Goal: Task Accomplishment & Management: Complete application form

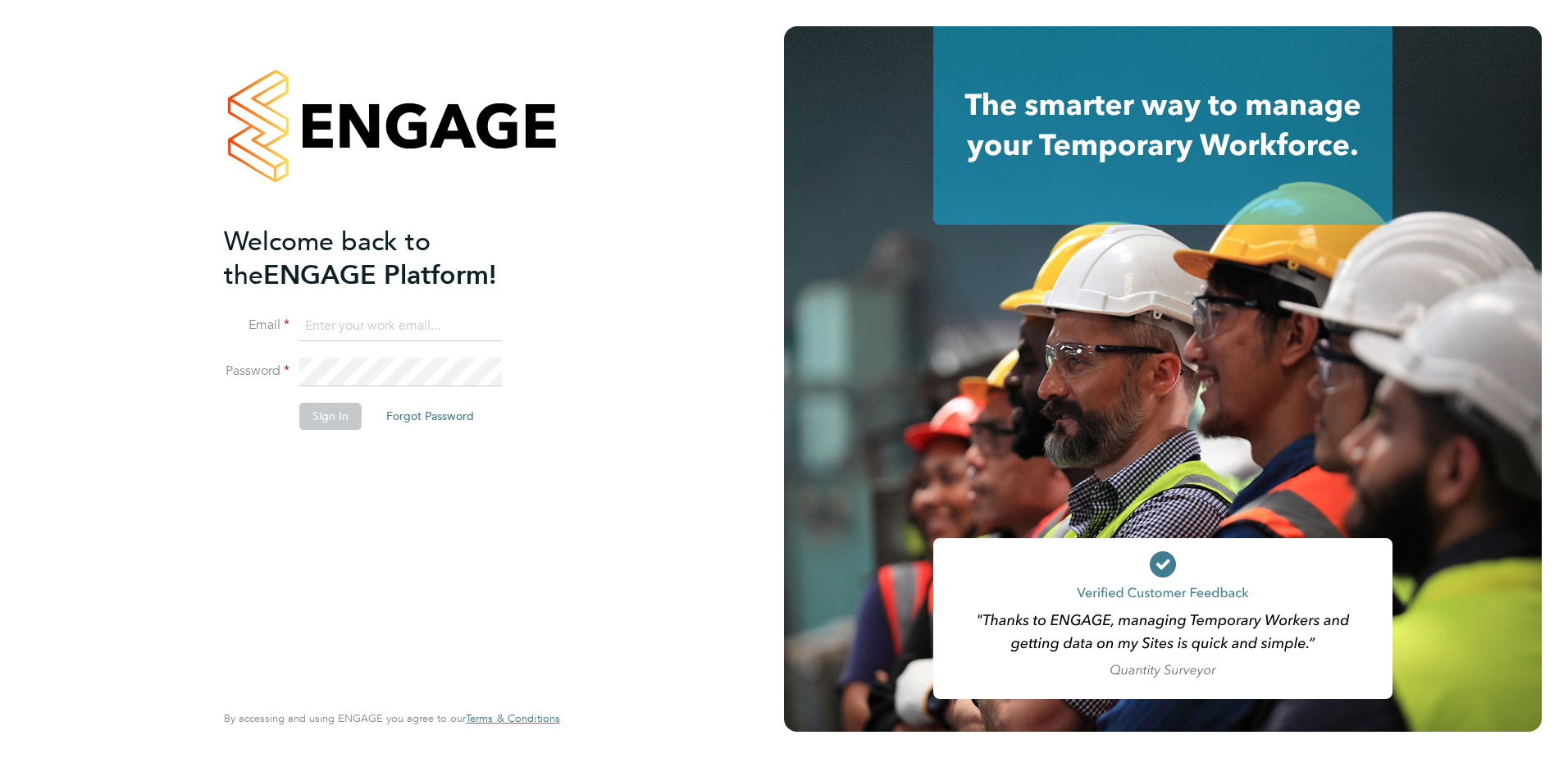
click at [356, 330] on input at bounding box center [400, 326] width 203 height 30
type input "[PERSON_NAME][EMAIL_ADDRESS][DOMAIN_NAME]"
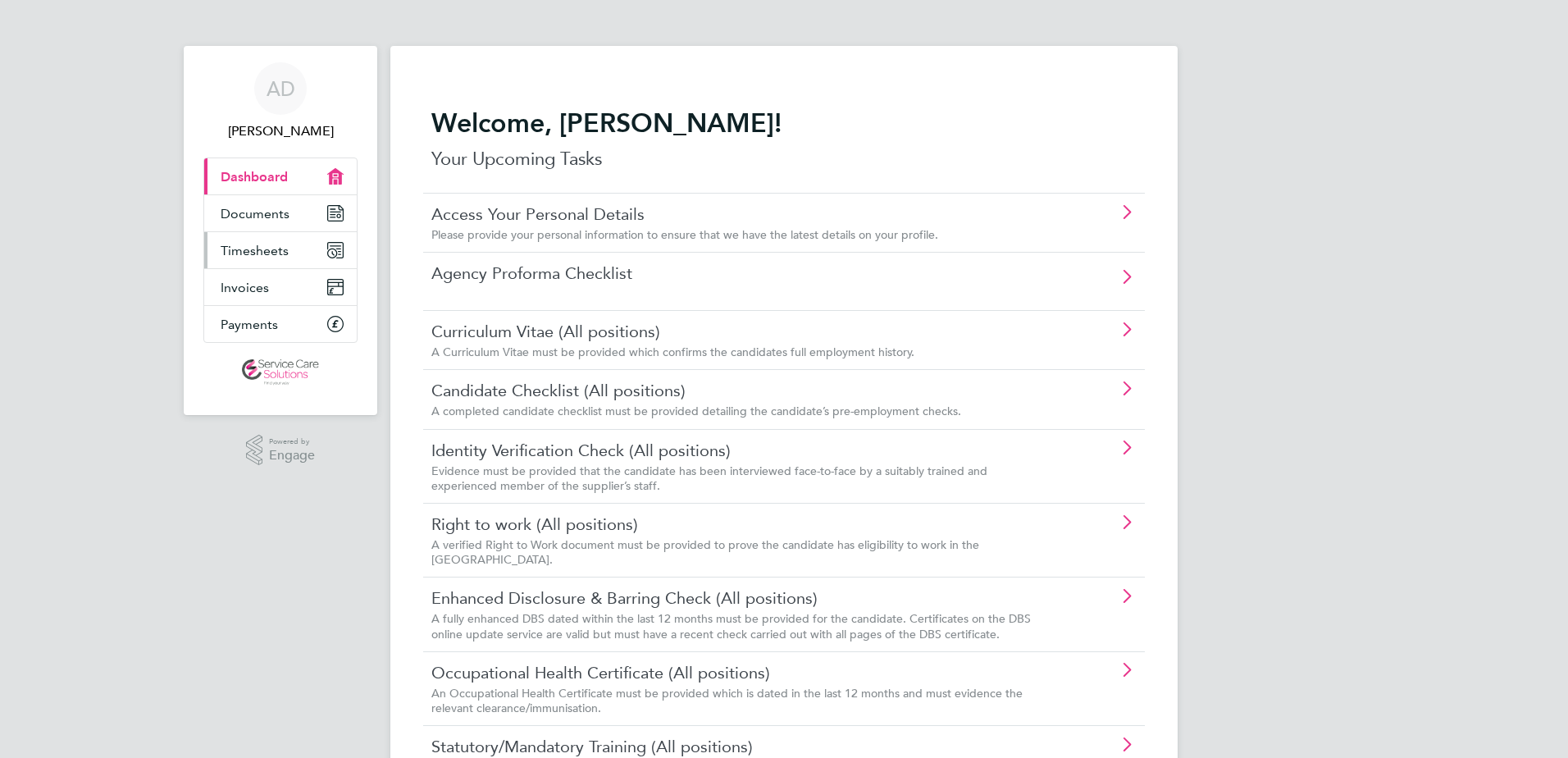
click at [297, 248] on link "Timesheets" at bounding box center [280, 250] width 153 height 36
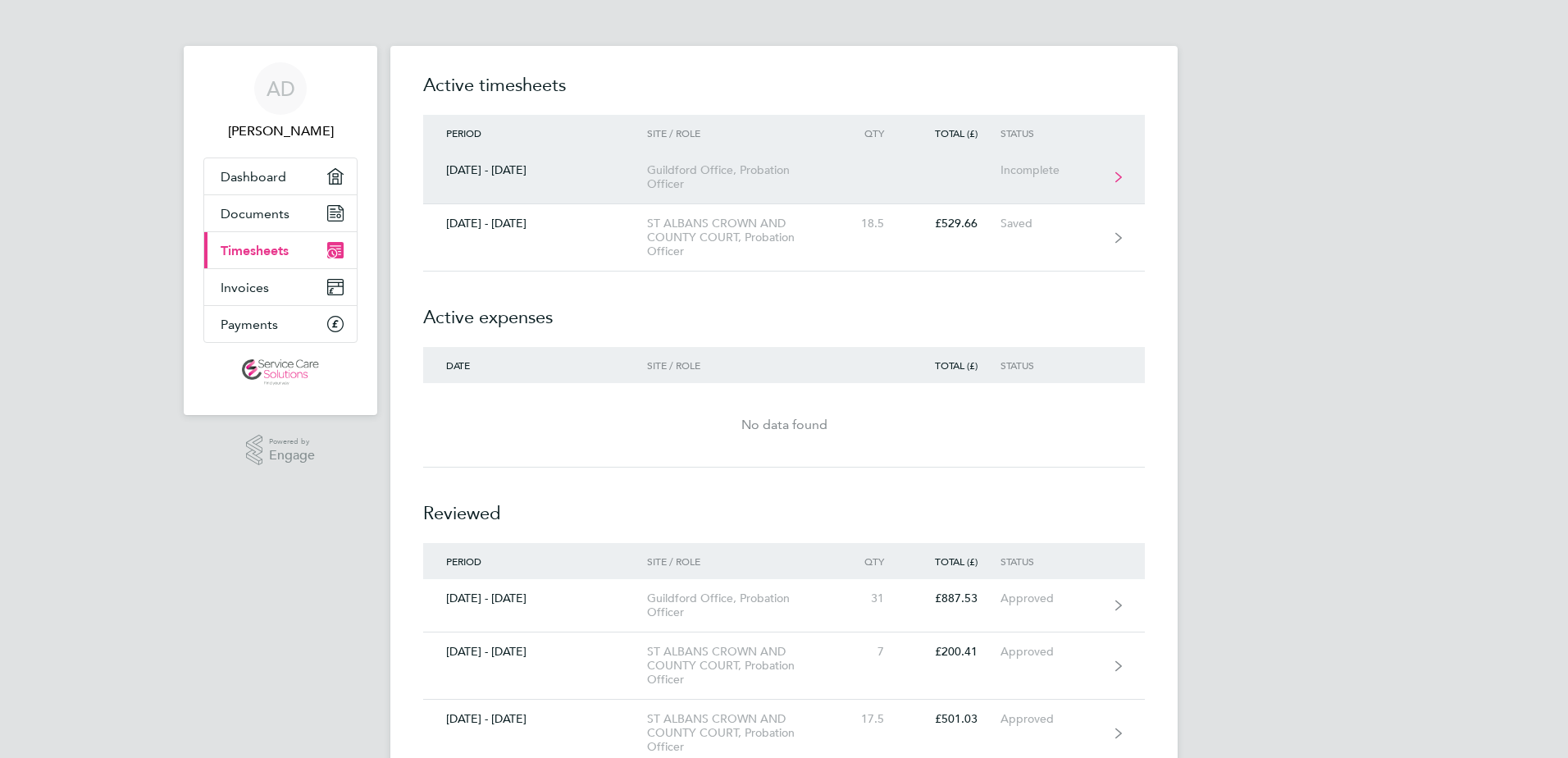
click at [638, 184] on link "[DATE] - [DATE] Guildford Office, Probation Officer Incomplete" at bounding box center [784, 177] width 721 height 53
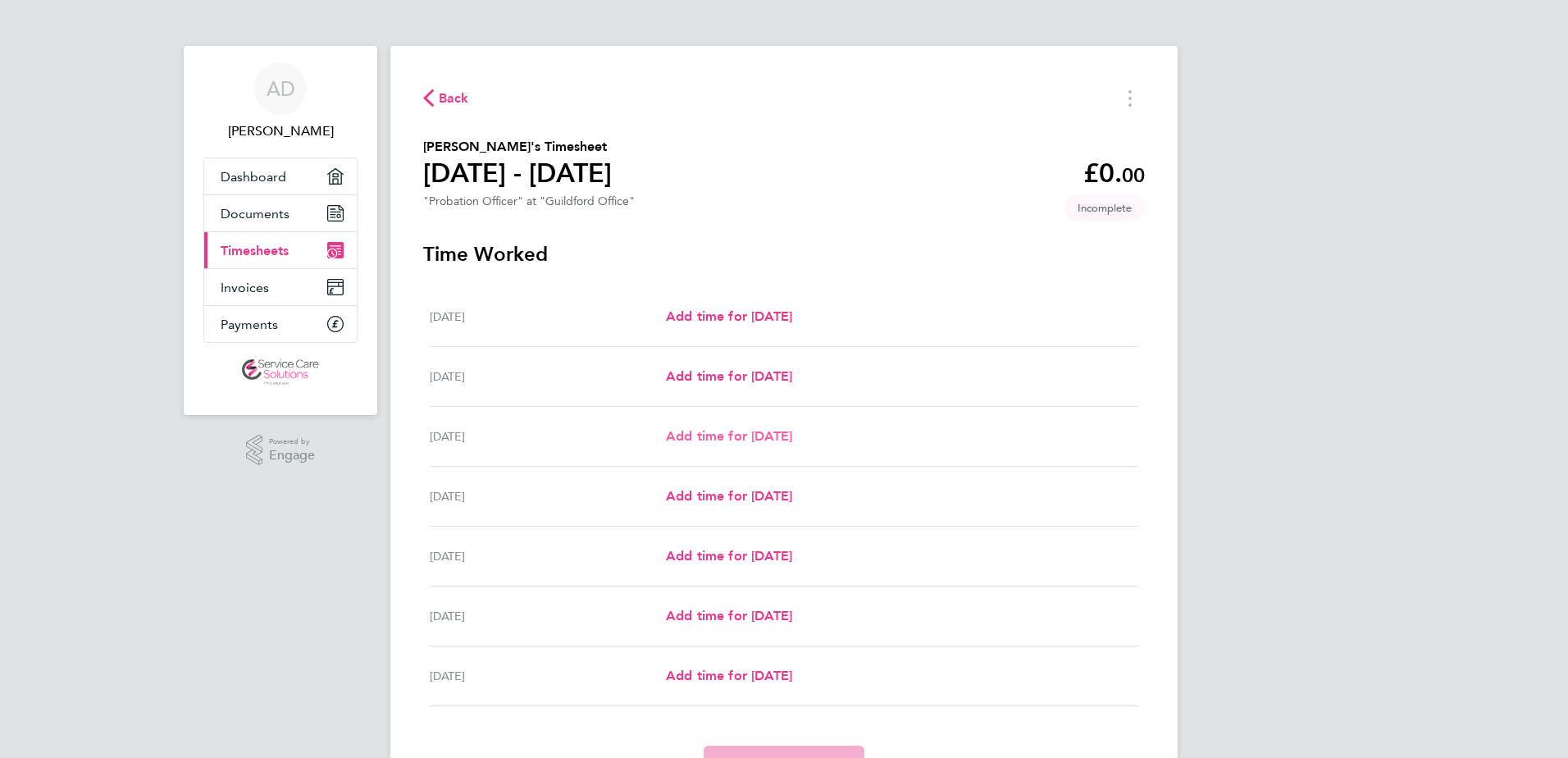
click at [706, 434] on span "Add time for [DATE]" at bounding box center [728, 436] width 126 height 15
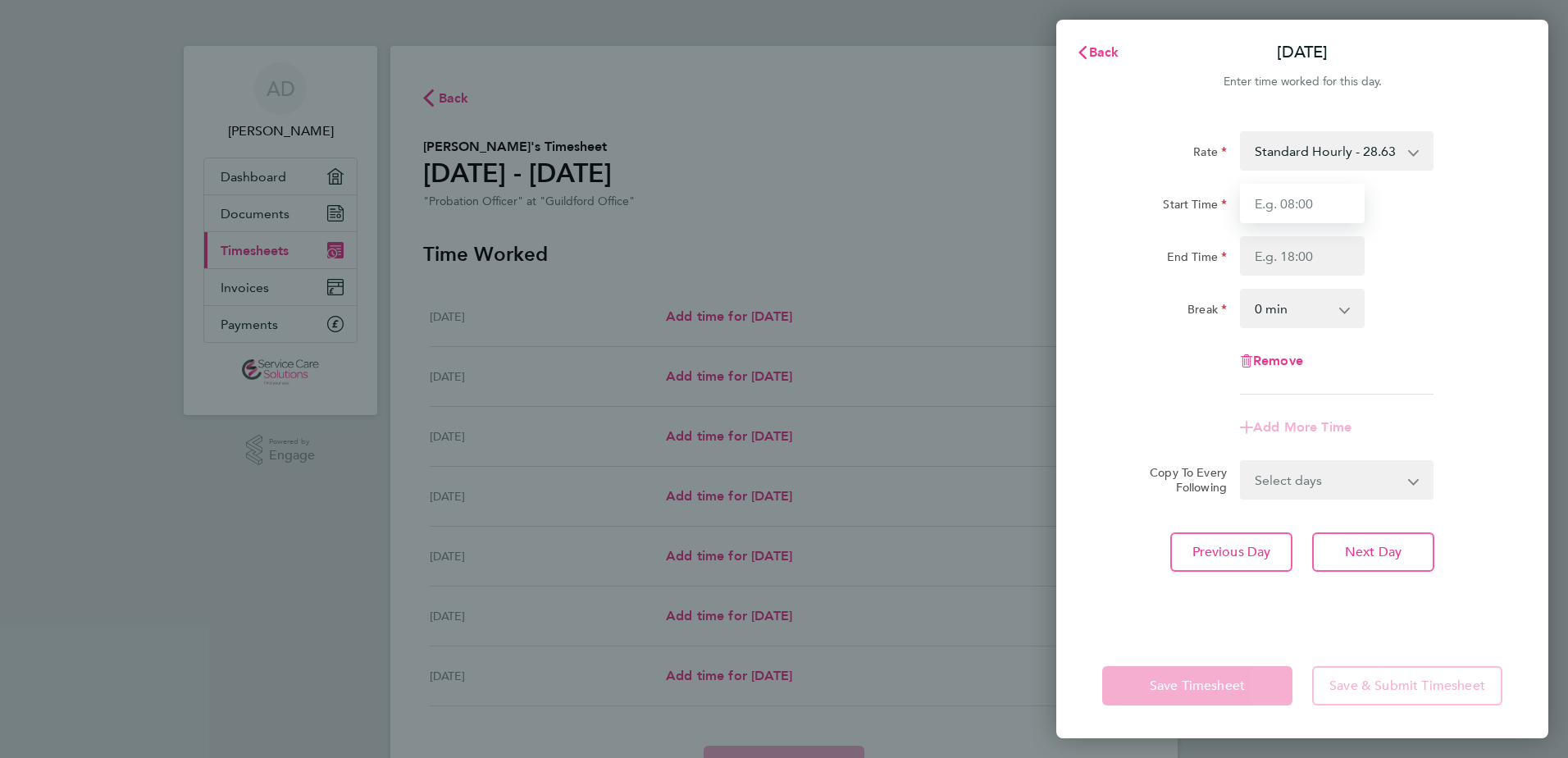
click at [1293, 209] on input "Start Time" at bounding box center [1302, 203] width 125 height 40
type input "07:30"
click at [1273, 264] on input "End Time" at bounding box center [1302, 256] width 125 height 40
type input "18:00"
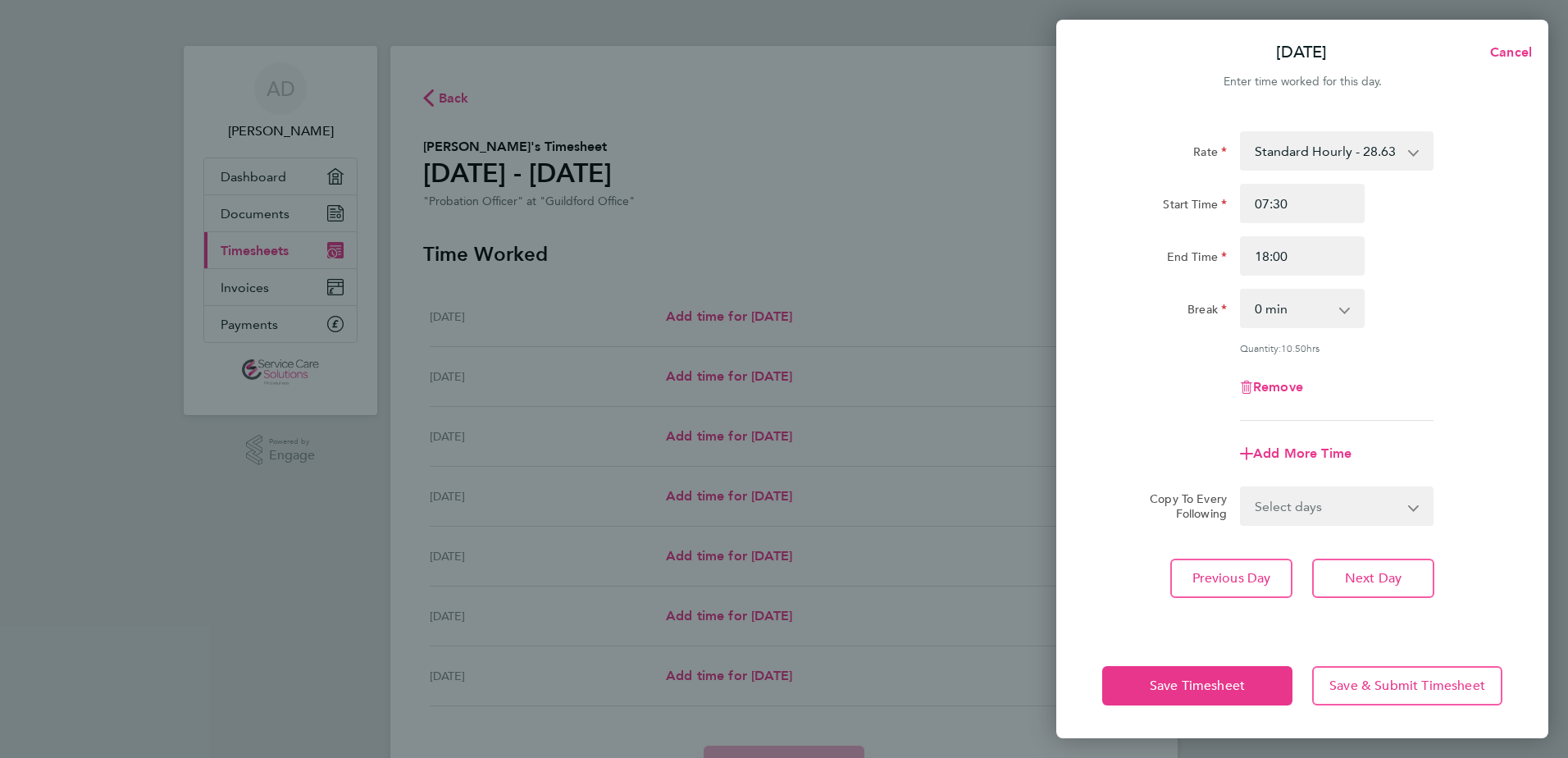
click at [1244, 306] on select "0 min 15 min 30 min 45 min 60 min 75 min 90 min" at bounding box center [1292, 308] width 101 height 36
select select "30"
click at [1241, 291] on select "0 min 15 min 30 min 45 min 60 min 75 min 90 min" at bounding box center [1292, 308] width 101 height 36
click at [1148, 349] on div "Quantity: 10.00 hrs" at bounding box center [1302, 348] width 413 height 14
